Goal: Complete application form: Complete application form

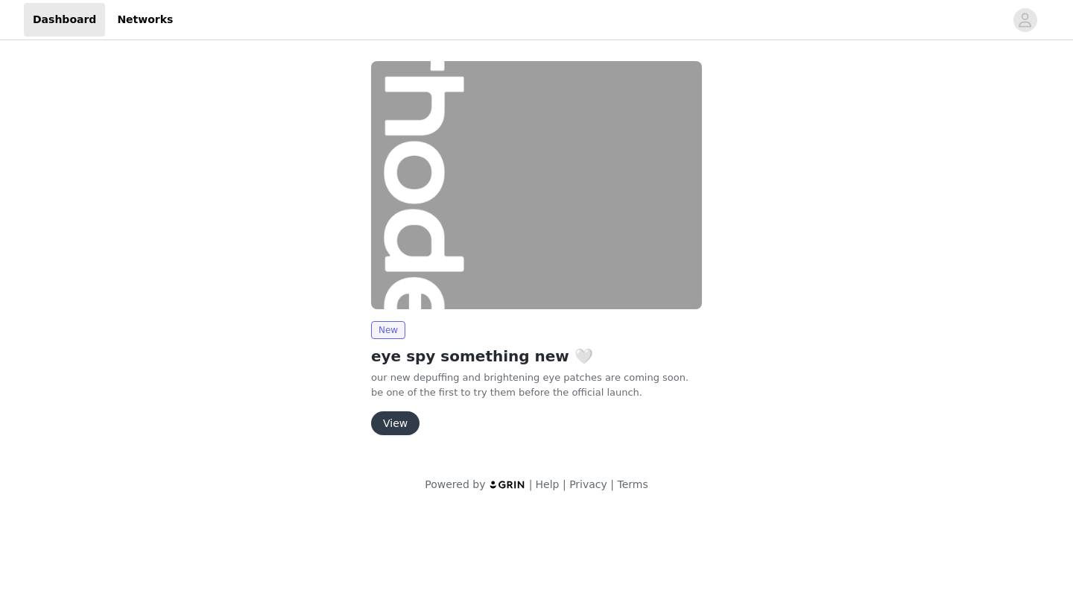
click at [408, 426] on button "View" at bounding box center [395, 423] width 48 height 24
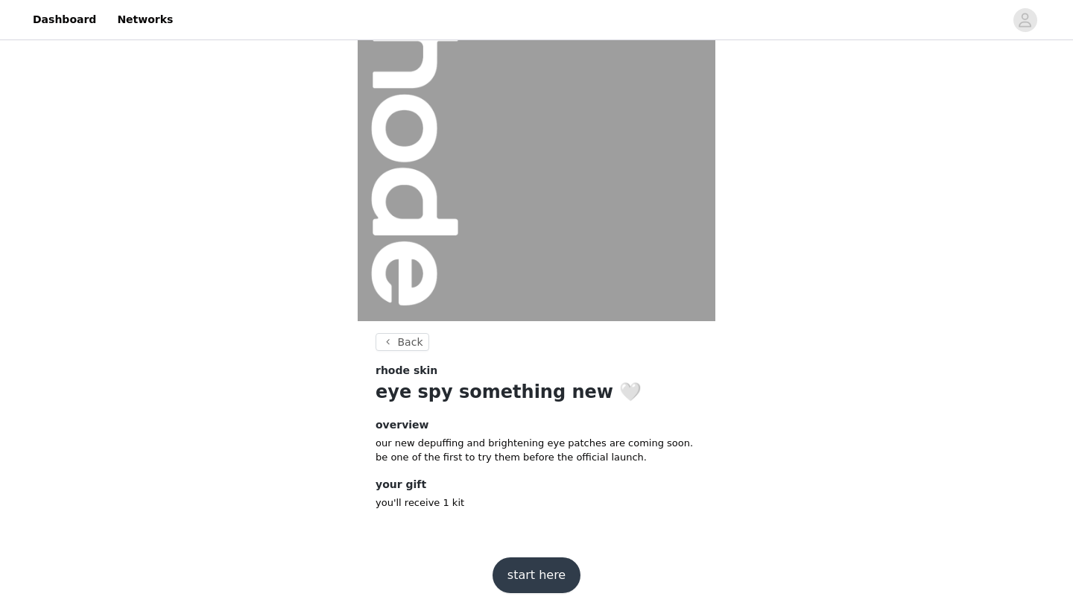
scroll to position [80, 0]
click at [526, 572] on button "start here" at bounding box center [537, 576] width 88 height 36
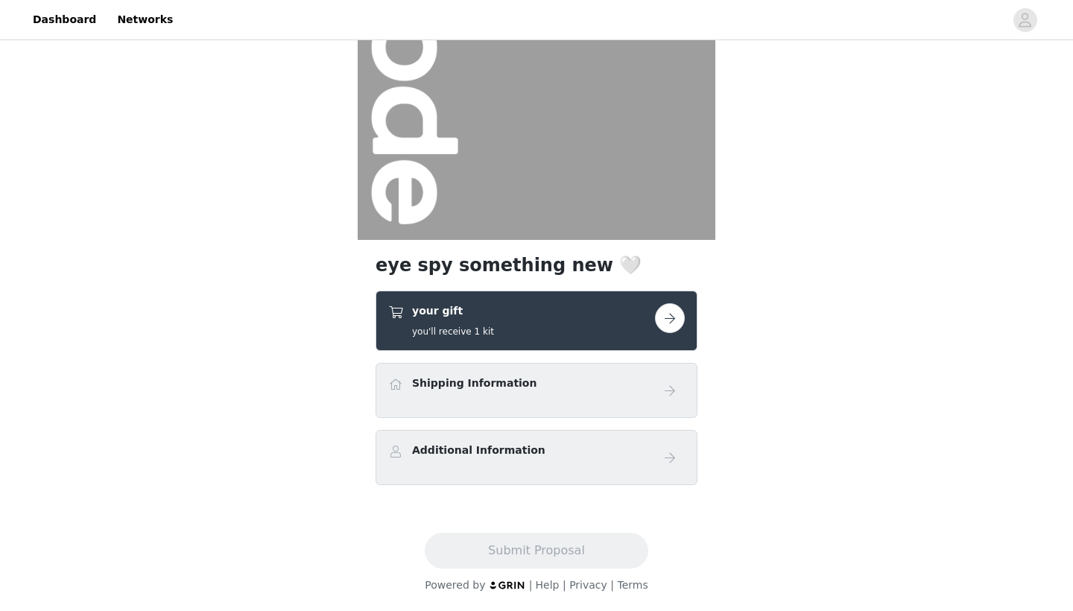
scroll to position [162, 0]
click at [617, 394] on div "Shipping Information" at bounding box center [521, 387] width 267 height 22
click at [669, 326] on button "button" at bounding box center [670, 318] width 30 height 30
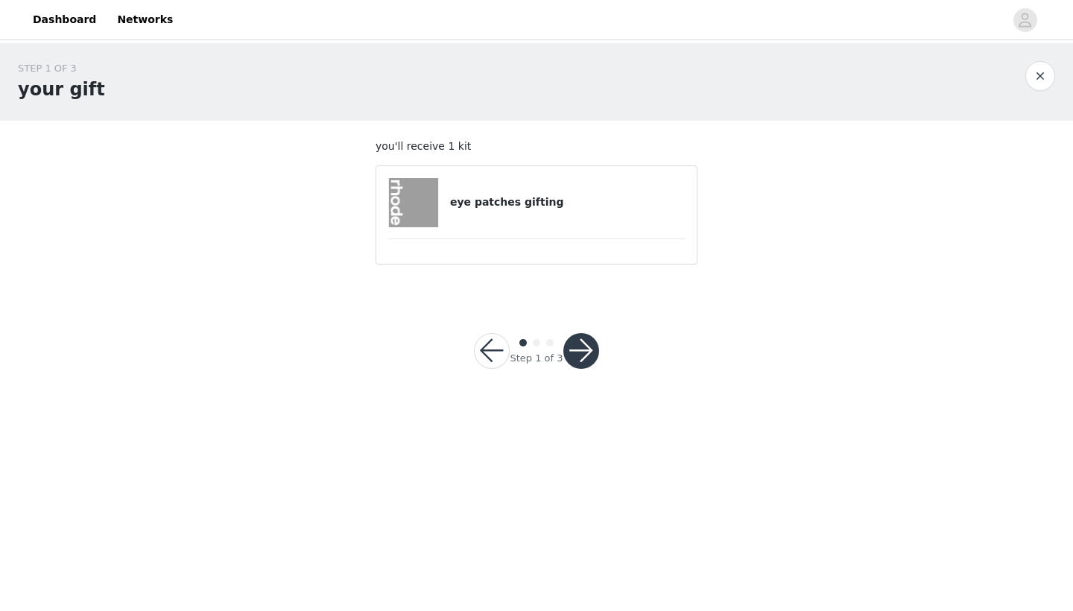
click at [443, 204] on div at bounding box center [419, 202] width 62 height 49
click at [576, 356] on button "button" at bounding box center [581, 351] width 36 height 36
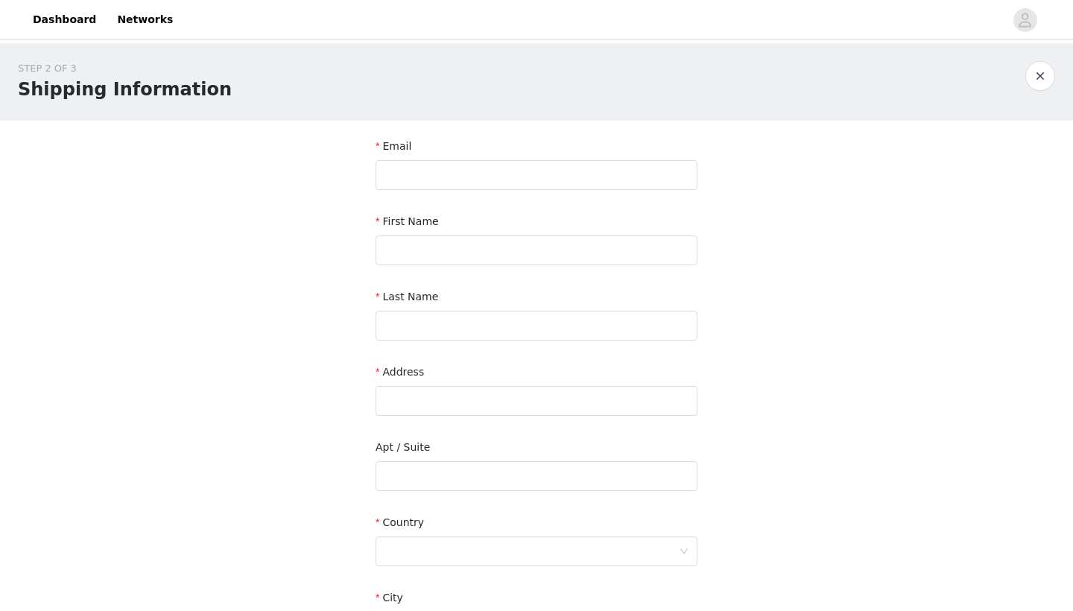
click at [708, 107] on div "STEP 2 OF 3 Shipping Information" at bounding box center [536, 82] width 1073 height 78
click at [541, 173] on input "text" at bounding box center [537, 175] width 322 height 30
type input "sienna@siennamaegomez.com"
type input "Sienna"
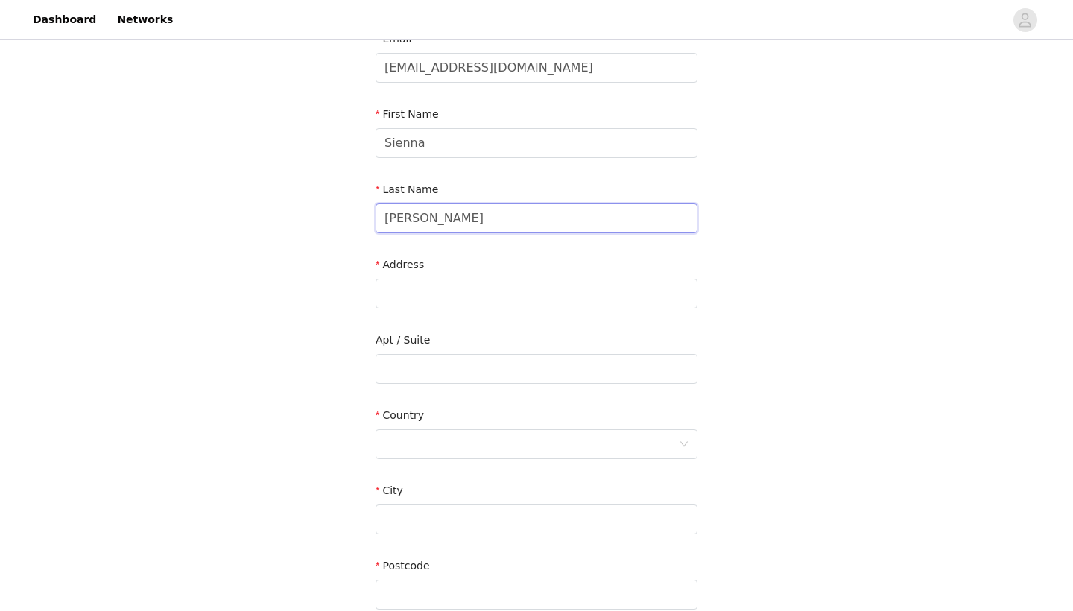
scroll to position [230, 0]
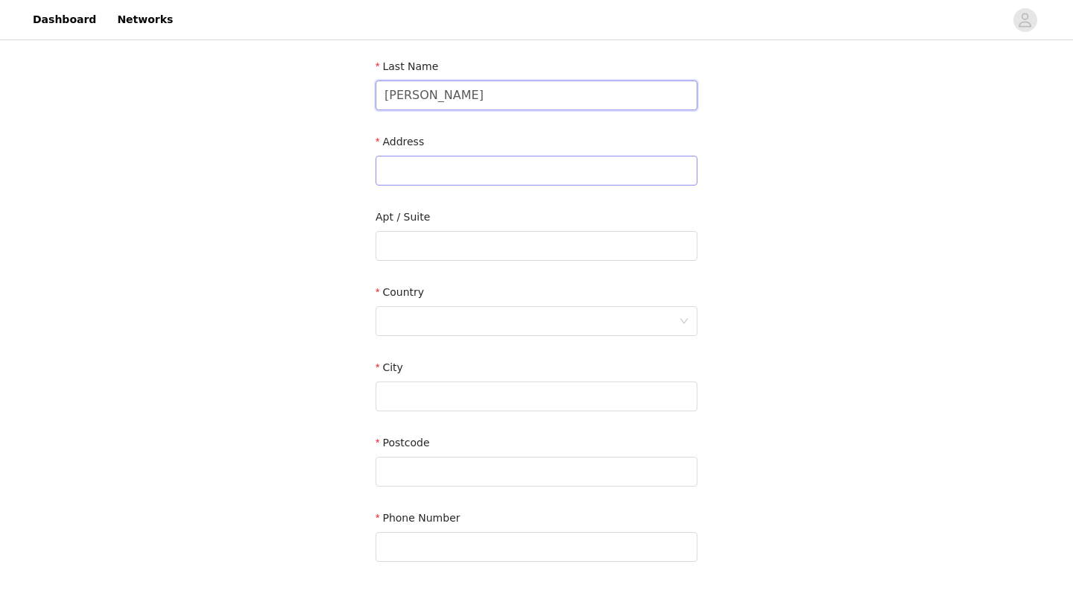
type input "Gomez"
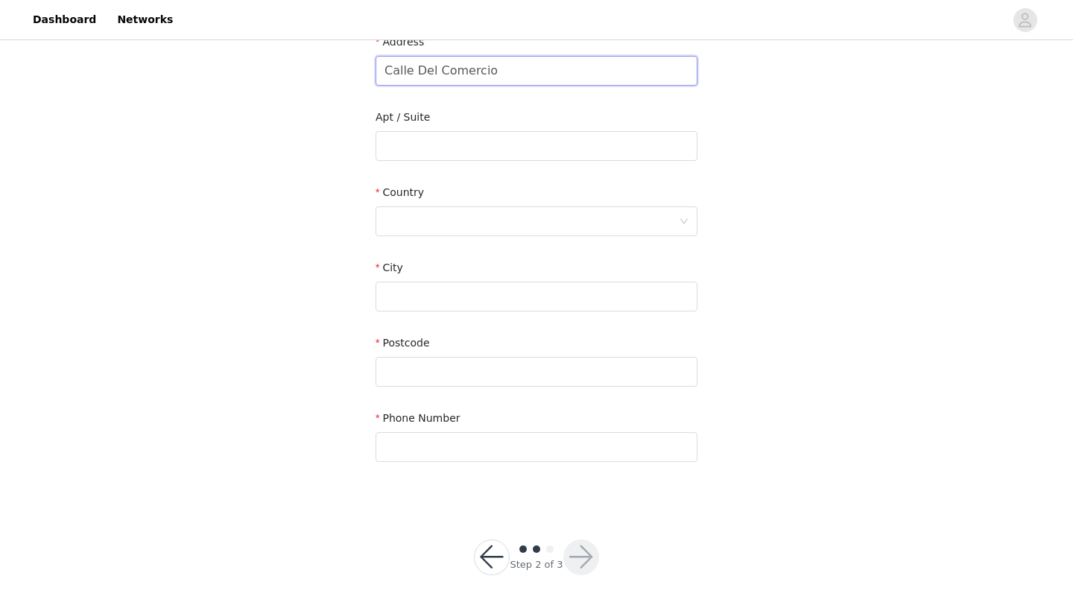
scroll to position [329, 0]
click at [383, 66] on input "Calle Del Comercio" at bounding box center [537, 72] width 322 height 30
type input "2721 Calle Del Comercio"
click at [424, 142] on input "text" at bounding box center [537, 147] width 322 height 30
type input "Unit 9"
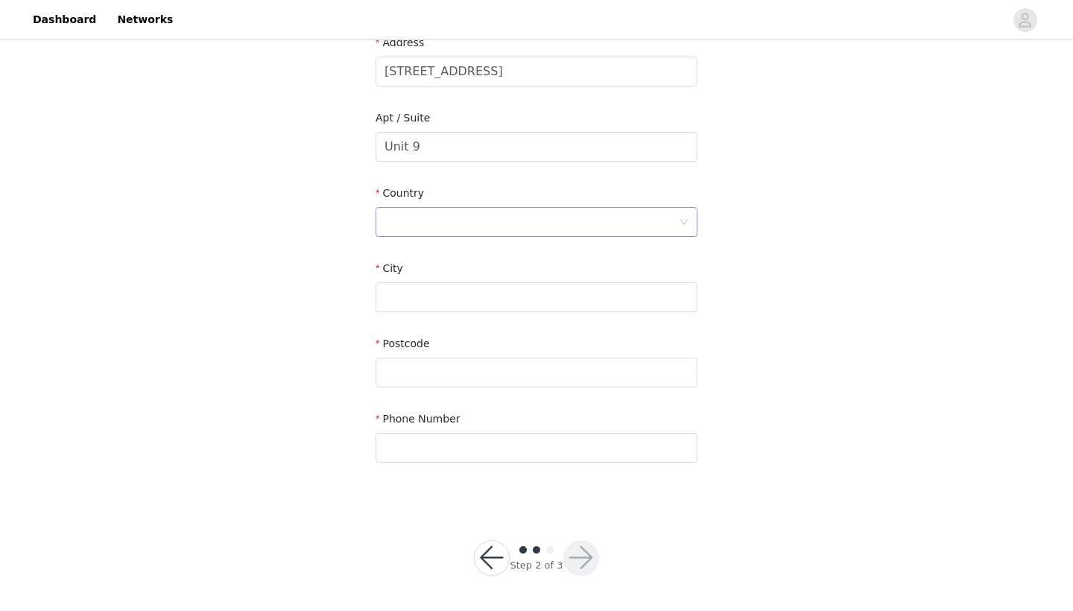
click at [429, 215] on div at bounding box center [532, 222] width 294 height 28
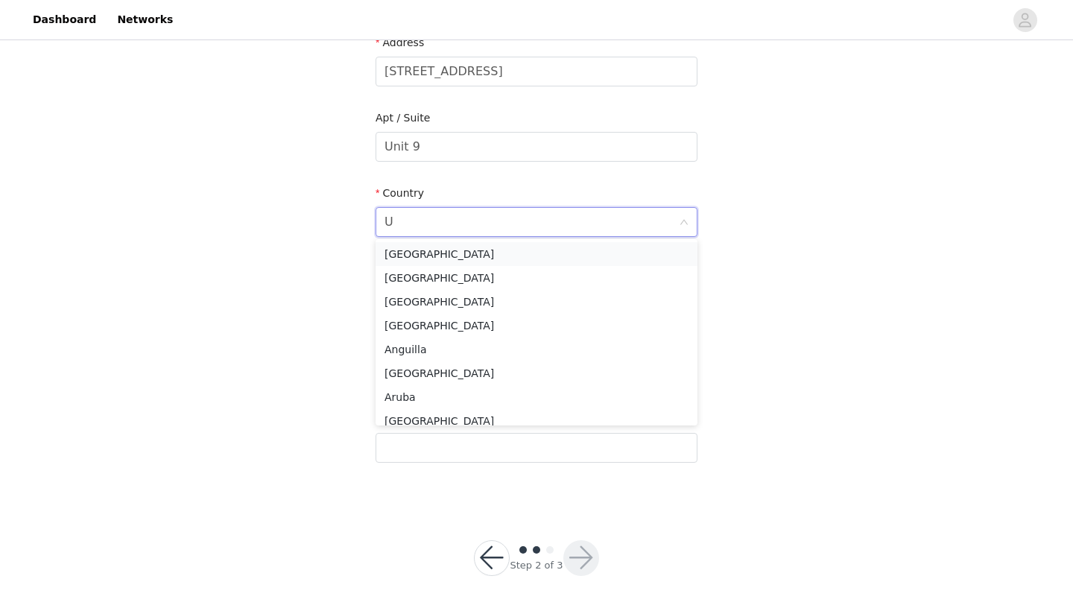
type input "[GEOGRAPHIC_DATA]"
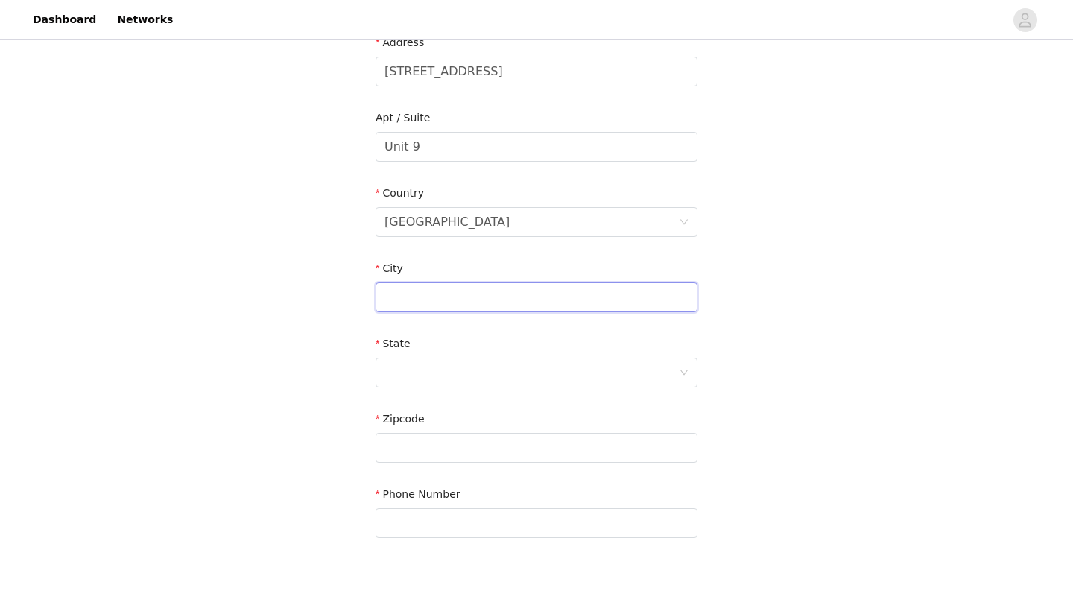
type input "E"
type input "San Clemente"
click at [476, 370] on div at bounding box center [532, 373] width 294 height 28
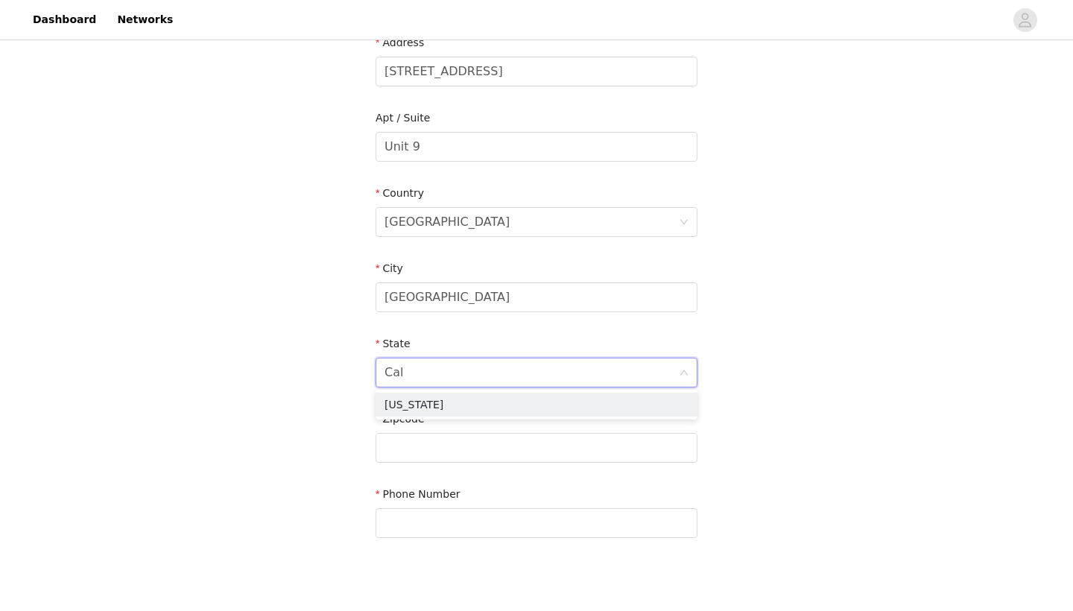
type input "Cali"
click at [479, 402] on li "California" at bounding box center [537, 405] width 322 height 24
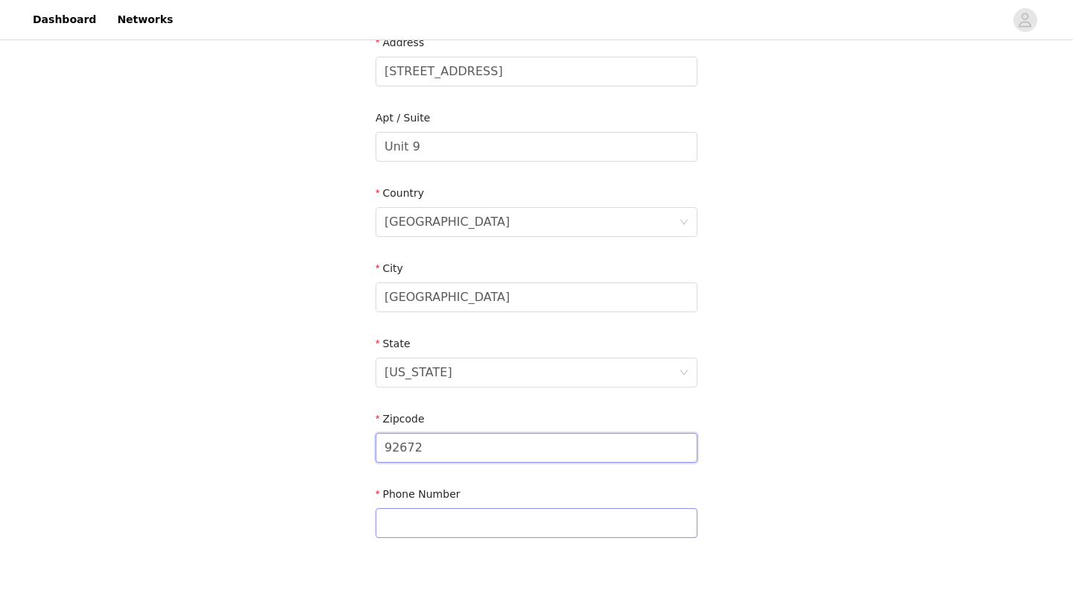
type input "92672"
type input "9513310520"
click at [877, 240] on div "STEP 2 OF 3 Shipping Information Email sienna@siennamaegomez.com First Name Sie…" at bounding box center [536, 147] width 1073 height 866
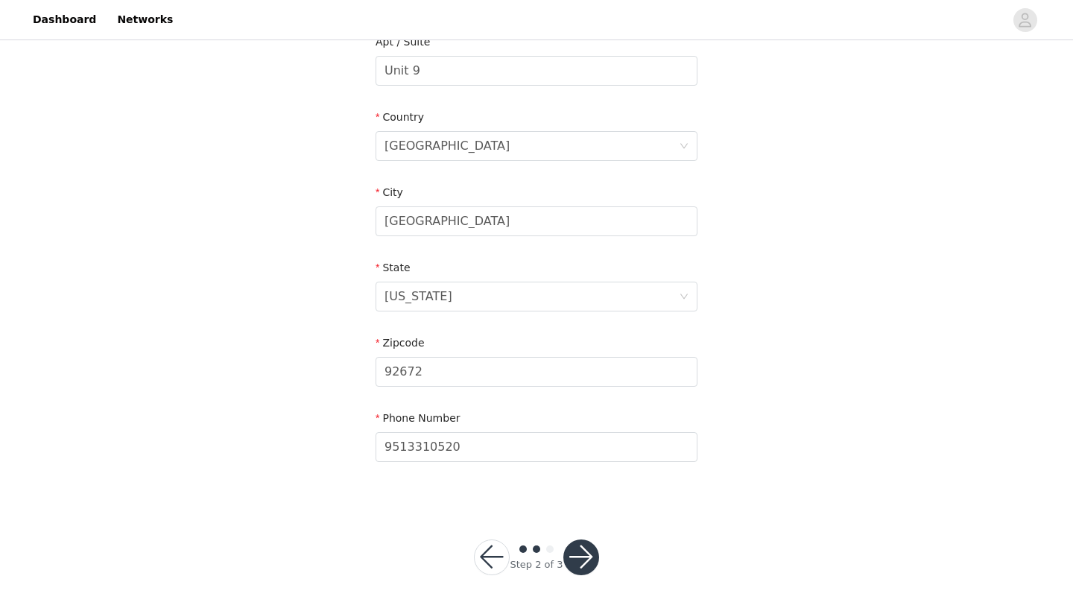
scroll to position [405, 0]
click at [582, 555] on button "button" at bounding box center [581, 558] width 36 height 36
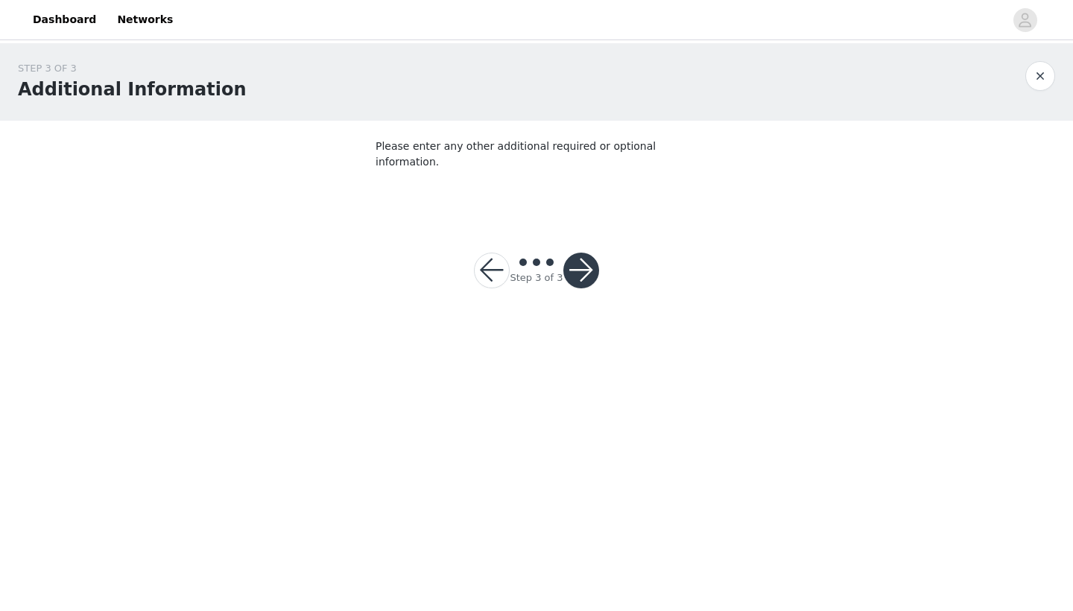
click at [597, 257] on button "button" at bounding box center [581, 271] width 36 height 36
click at [582, 256] on div at bounding box center [581, 271] width 36 height 36
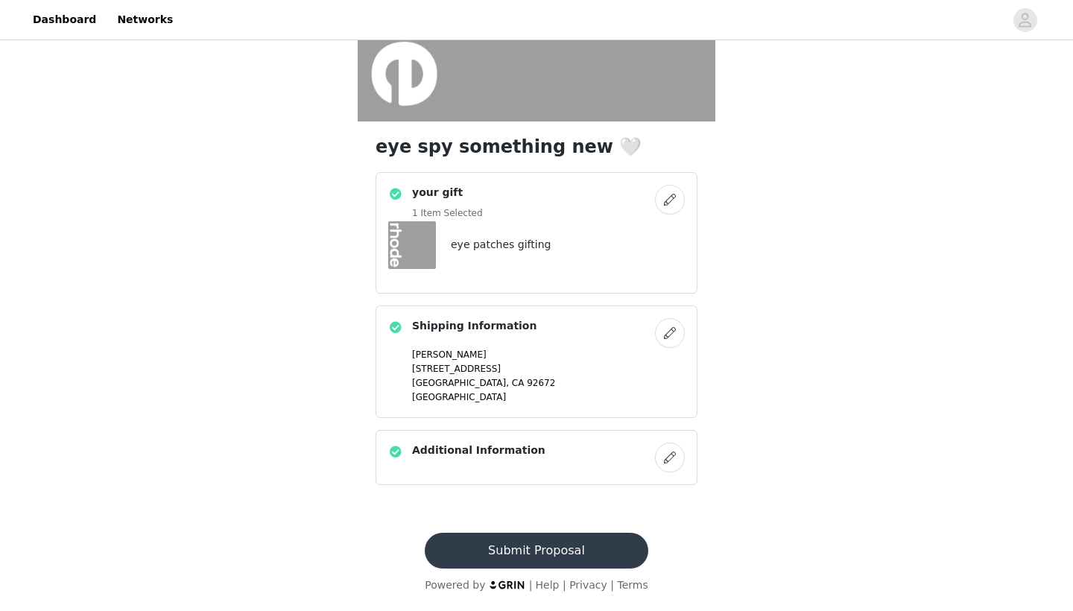
scroll to position [280, 0]
click at [553, 563] on button "Submit Proposal" at bounding box center [536, 551] width 223 height 36
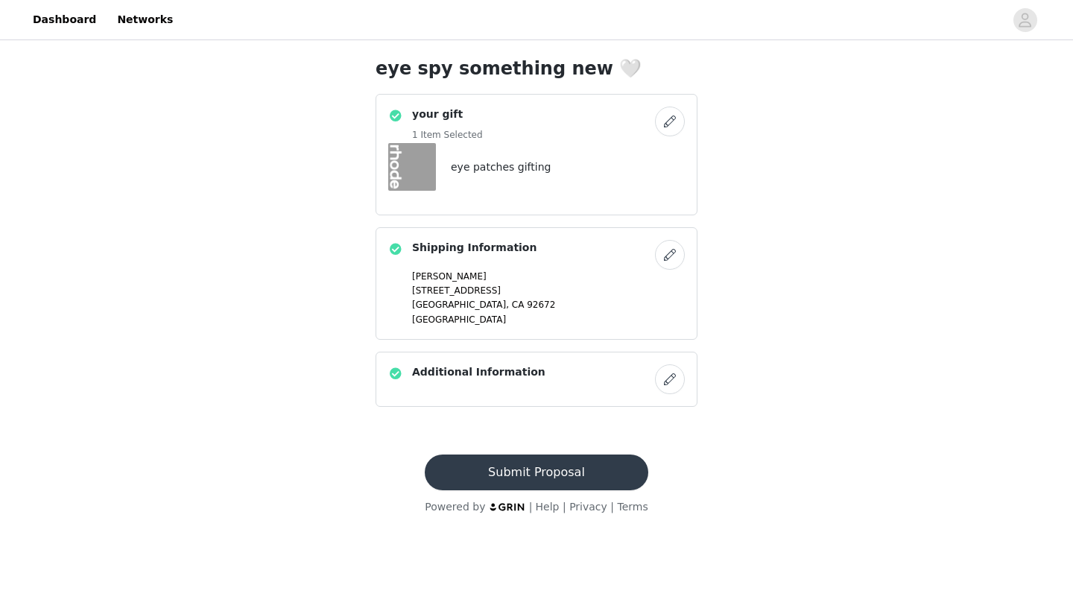
scroll to position [0, 0]
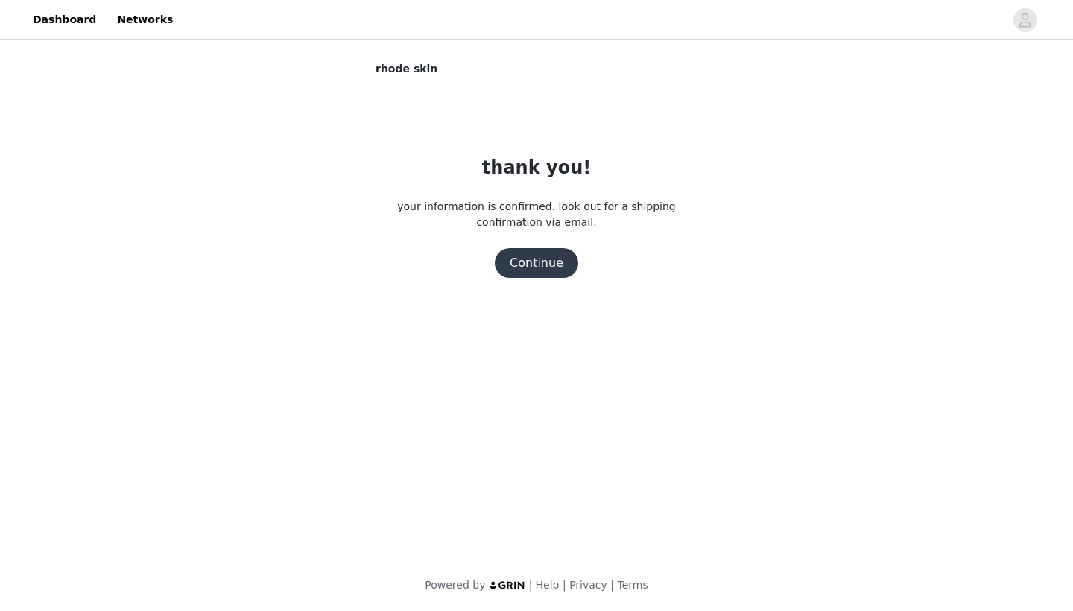
click at [550, 266] on button "Continue" at bounding box center [536, 263] width 83 height 30
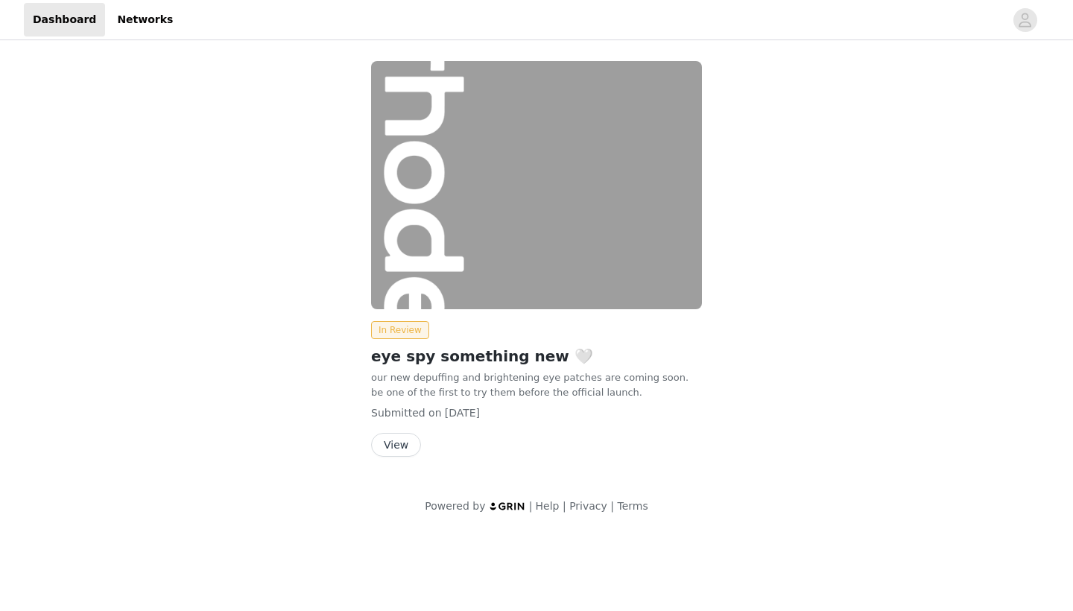
click at [402, 435] on button "View" at bounding box center [396, 445] width 50 height 24
